Goal: Check status: Check status

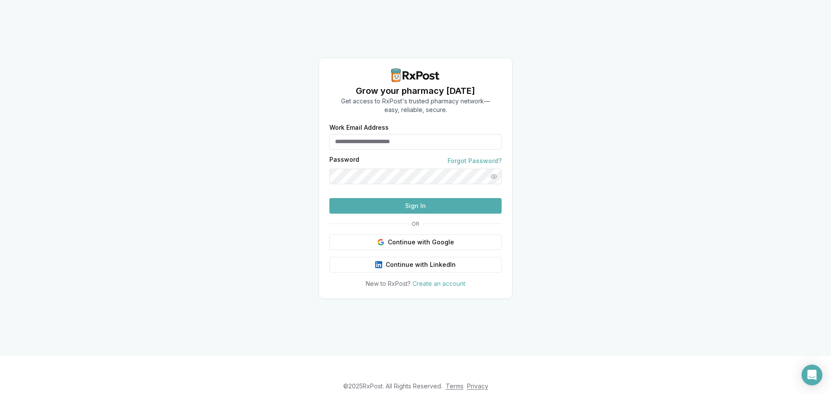
type input "**********"
click at [410, 214] on button "Sign In" at bounding box center [415, 206] width 172 height 16
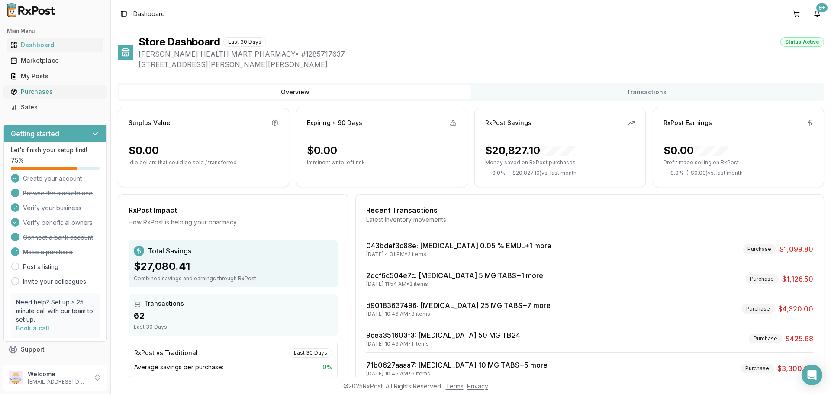
click at [37, 93] on div "Purchases" at bounding box center [55, 91] width 90 height 9
click at [41, 90] on div "Purchases" at bounding box center [55, 91] width 90 height 9
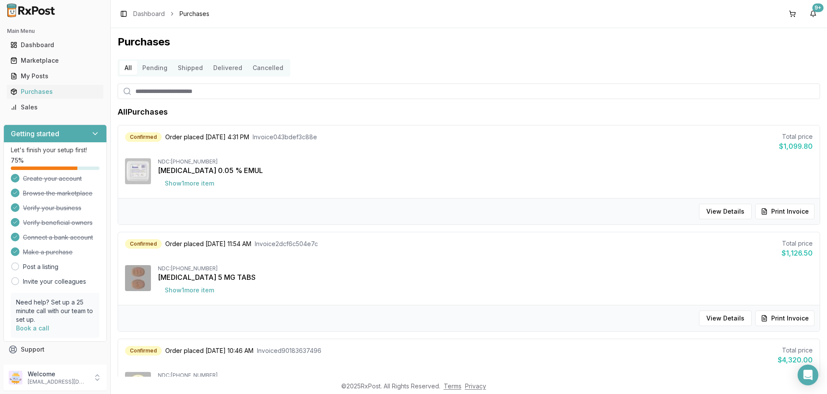
click at [152, 92] on input "search" at bounding box center [469, 92] width 703 height 16
type input "**********"
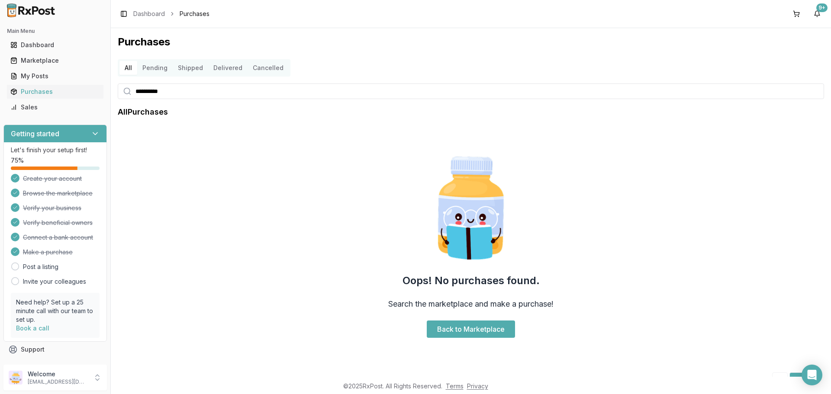
click at [143, 93] on input "**********" at bounding box center [471, 92] width 706 height 16
type input "*********"
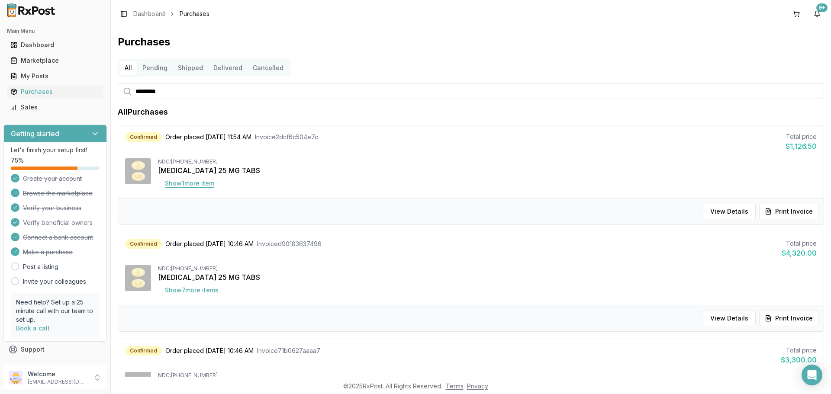
click at [201, 184] on button "Show 1 more item" at bounding box center [189, 184] width 63 height 16
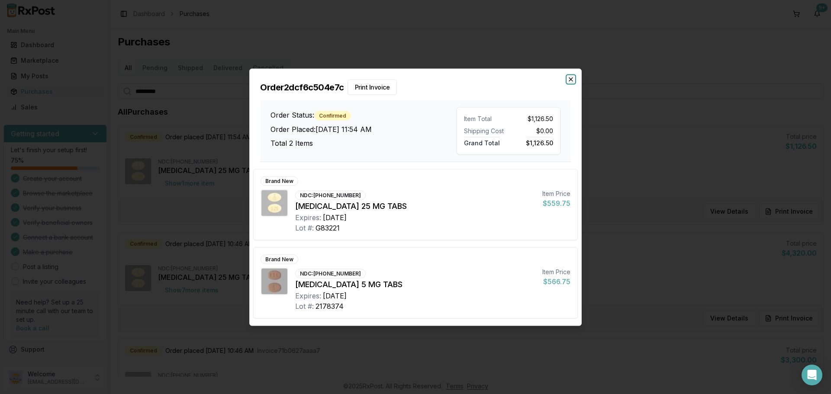
click at [570, 79] on icon "button" at bounding box center [570, 79] width 7 height 7
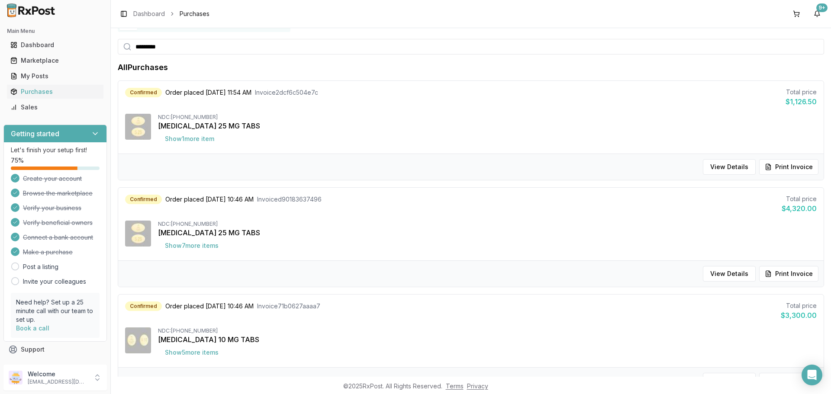
scroll to position [87, 0]
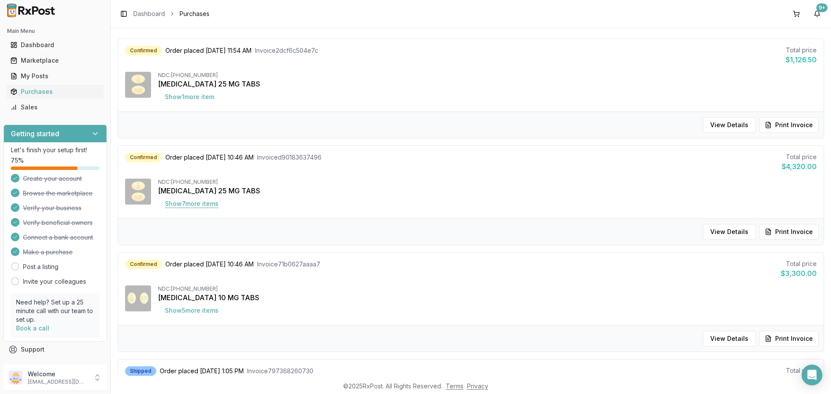
click at [200, 205] on button "Show 7 more item s" at bounding box center [192, 204] width 68 height 16
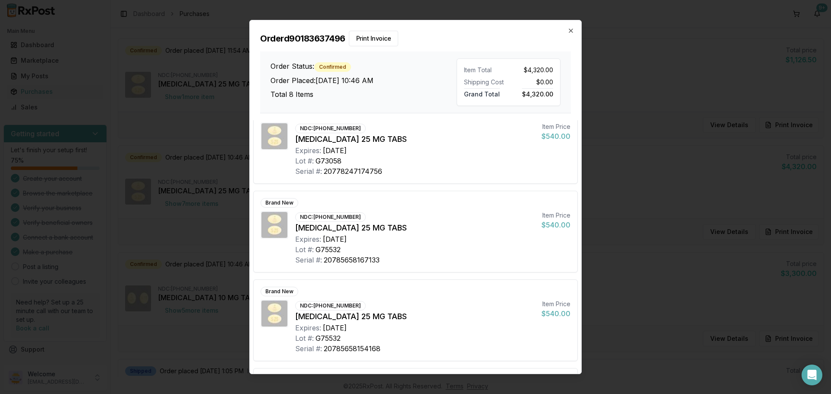
scroll to position [389, 0]
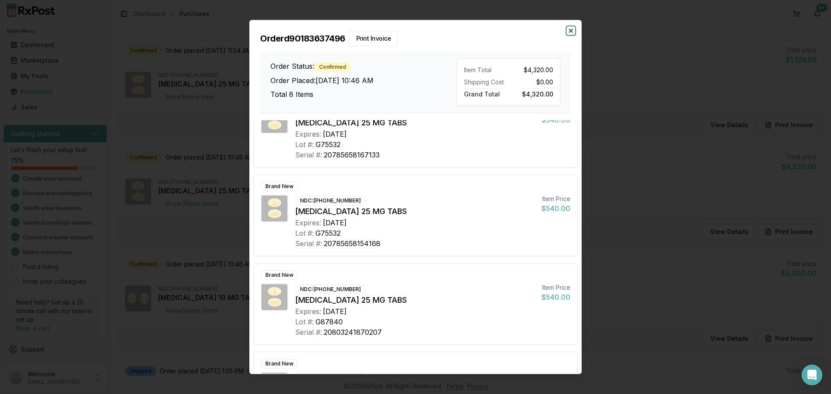
click at [568, 31] on icon "button" at bounding box center [570, 30] width 7 height 7
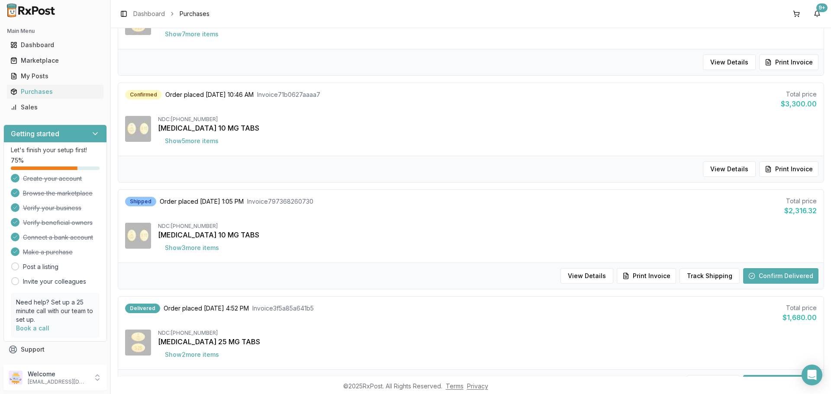
scroll to position [260, 0]
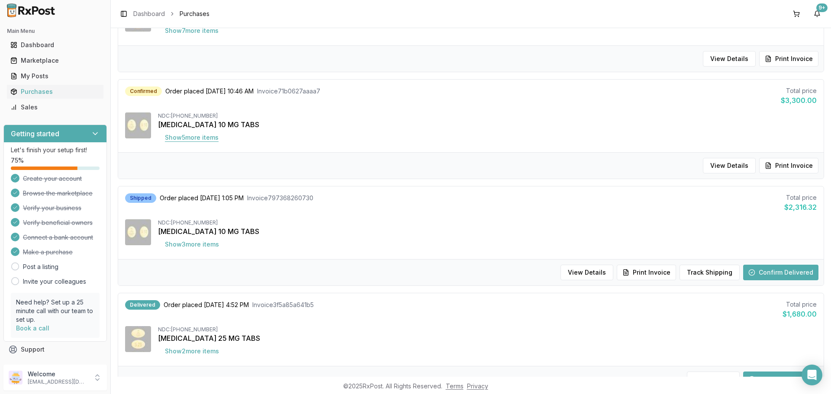
click at [207, 140] on button "Show 5 more item s" at bounding box center [192, 138] width 68 height 16
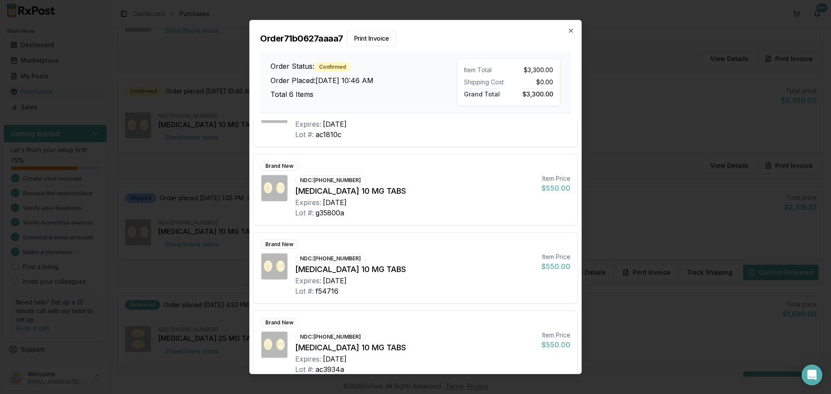
scroll to position [216, 0]
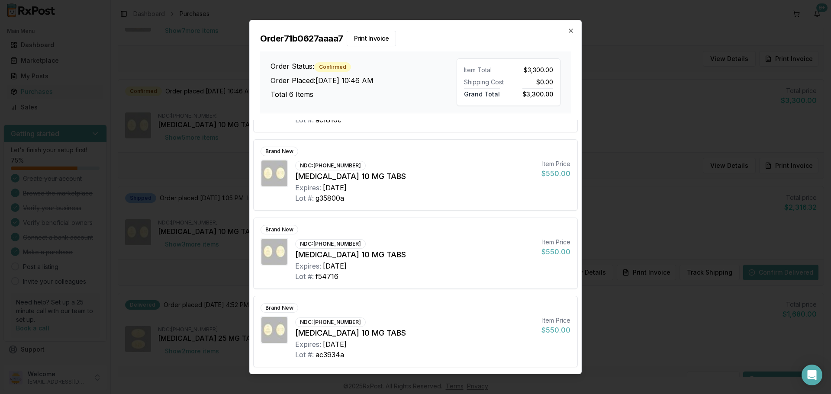
click at [566, 27] on div "Order 71b0627aaaa7 Print Invoice Order Status: Confirmed Order Placed: [DATE] 1…" at bounding box center [416, 66] width 332 height 93
click at [568, 31] on icon "button" at bounding box center [570, 30] width 7 height 7
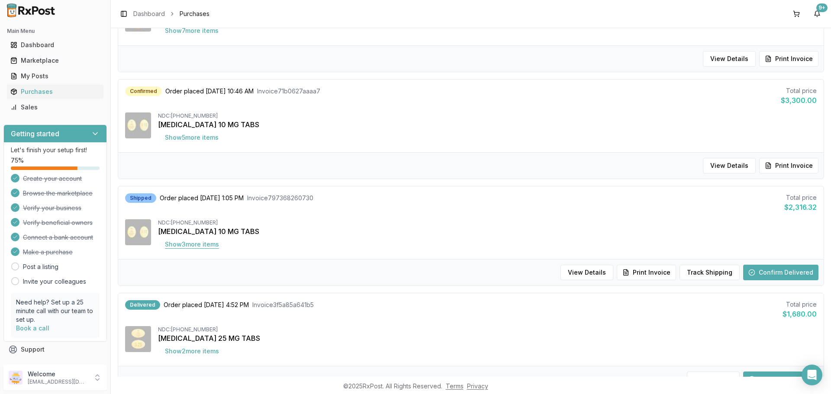
click at [196, 247] on button "Show 3 more item s" at bounding box center [192, 245] width 68 height 16
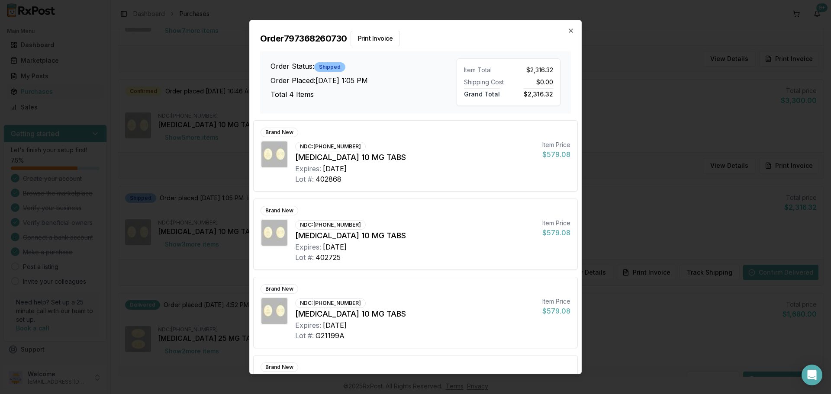
click at [567, 31] on h2 "Order 797368260730 Print Invoice" at bounding box center [415, 39] width 311 height 16
click at [569, 31] on icon "button" at bounding box center [570, 30] width 7 height 7
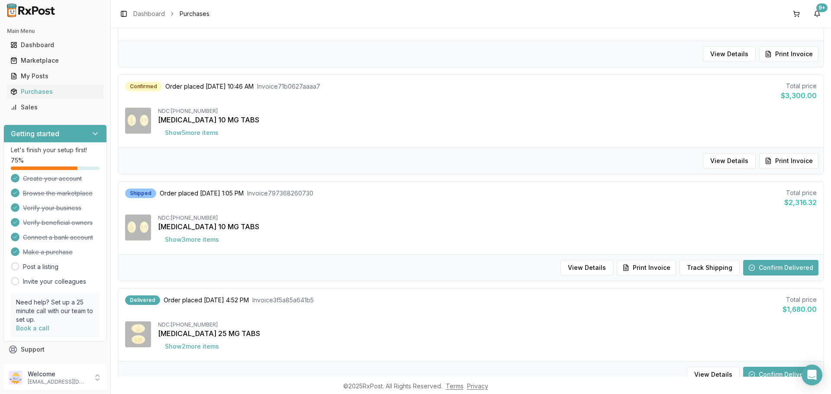
scroll to position [260, 0]
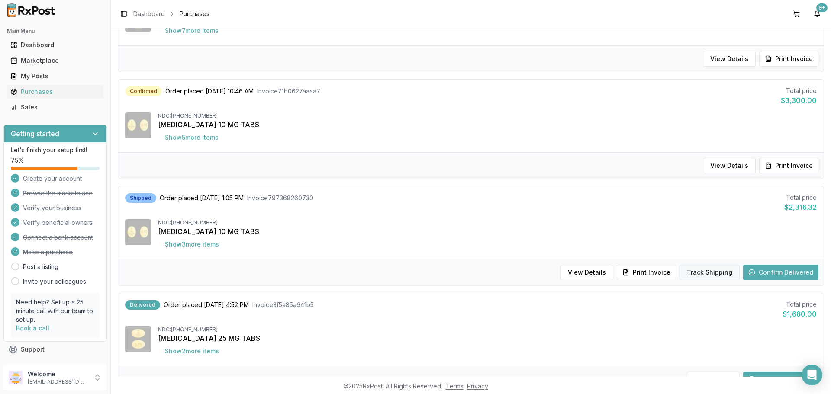
click at [715, 274] on button "Track Shipping" at bounding box center [709, 273] width 60 height 16
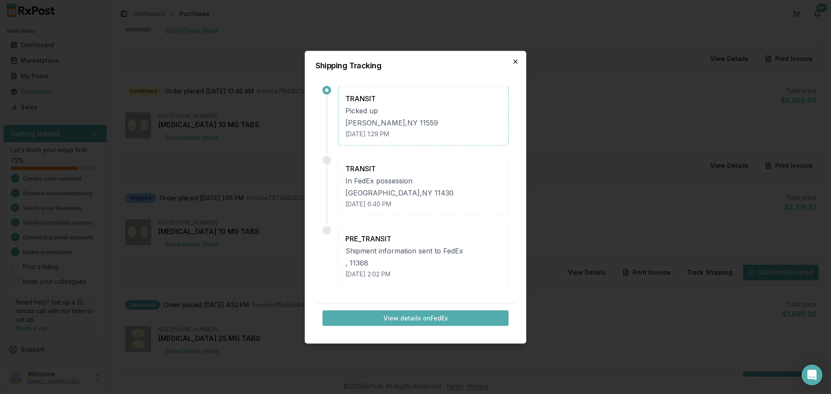
click at [518, 60] on icon "button" at bounding box center [515, 61] width 7 height 7
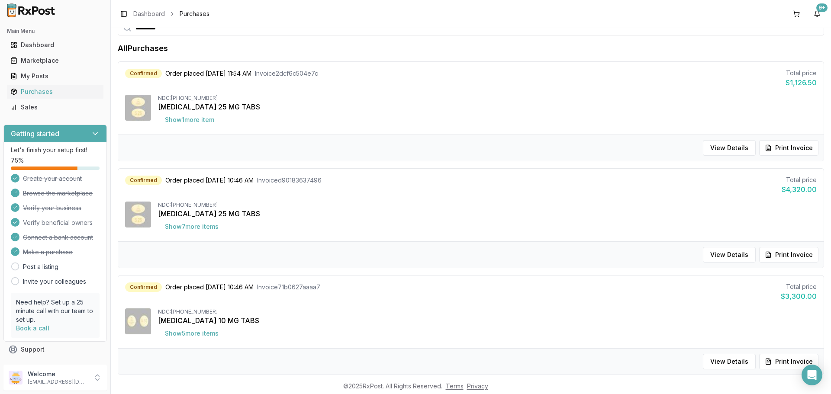
scroll to position [0, 0]
